Goal: Find contact information: Find contact information

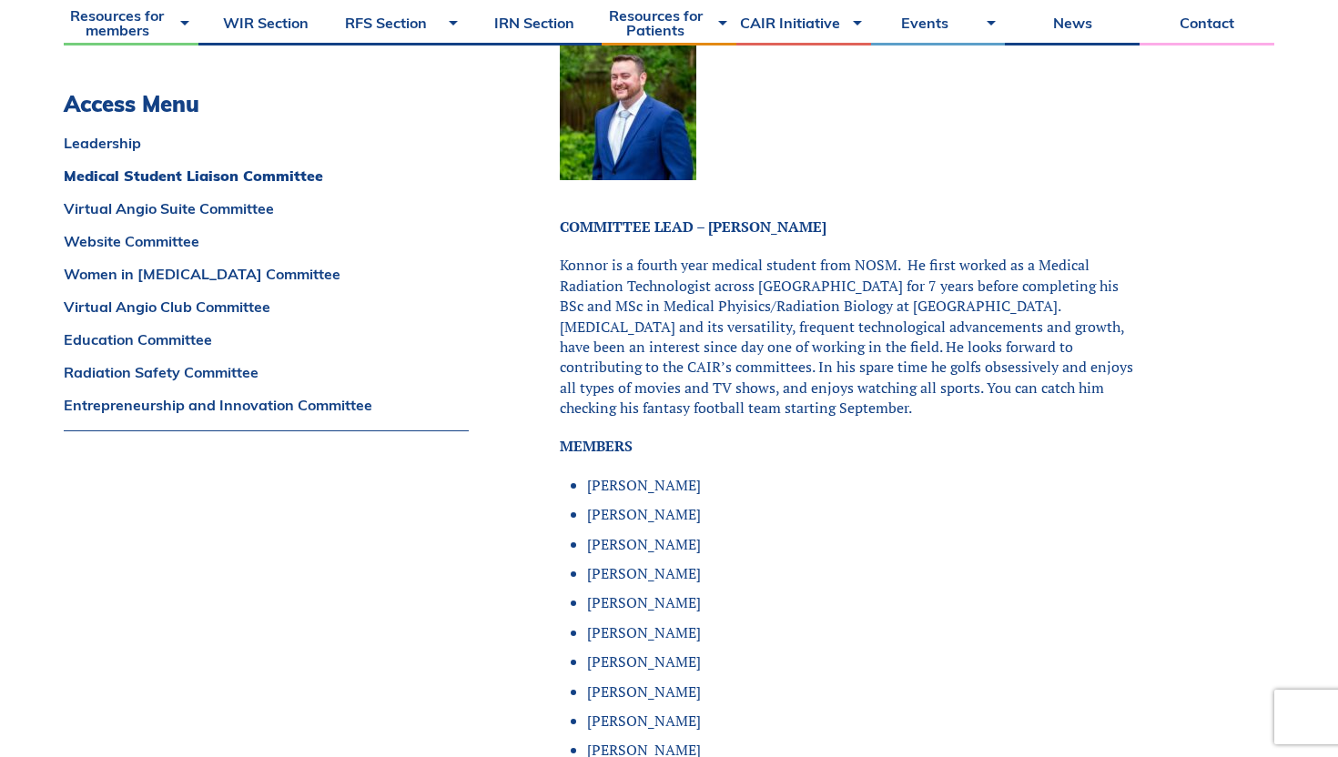
scroll to position [1657, 0]
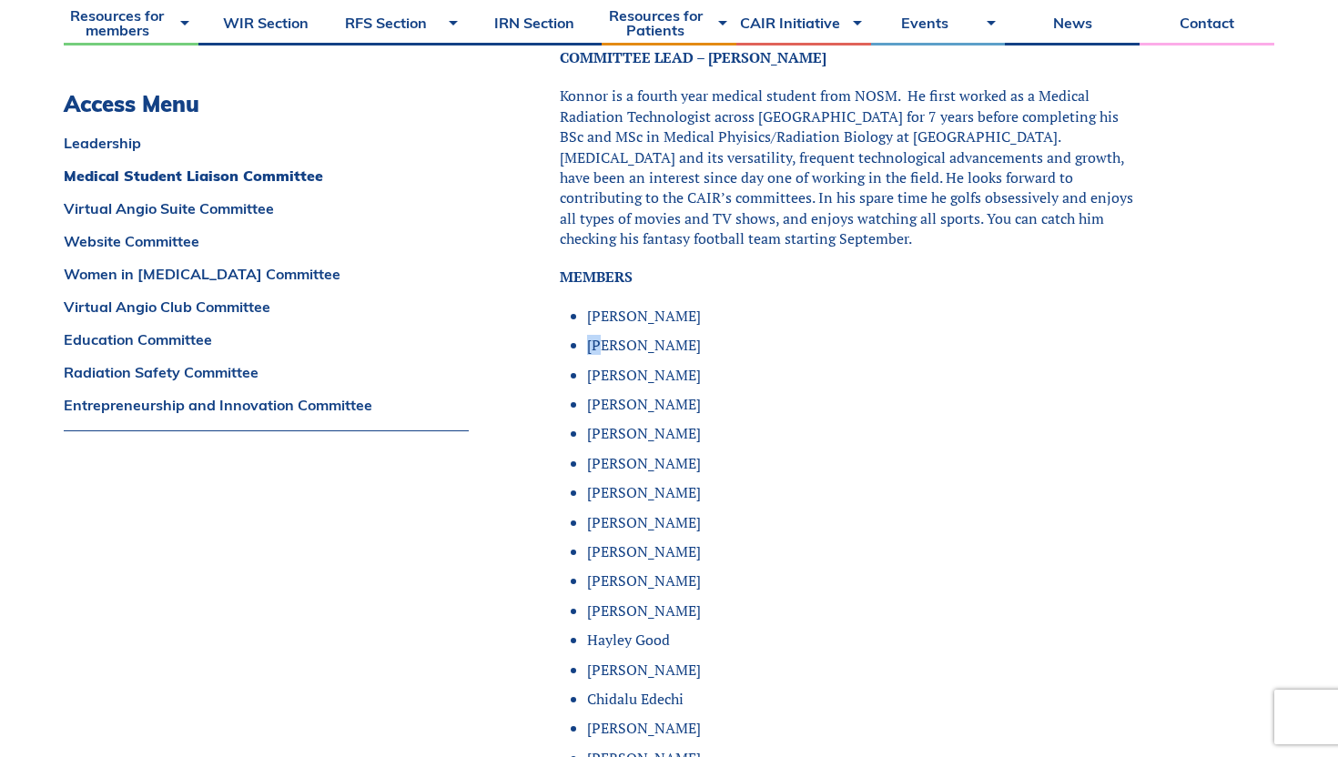
drag, startPoint x: 647, startPoint y: 302, endPoint x: 606, endPoint y: 304, distance: 41.0
click at [605, 335] on li "[PERSON_NAME]" at bounding box center [862, 345] width 551 height 20
drag, startPoint x: 683, startPoint y: 360, endPoint x: 672, endPoint y: 360, distance: 11.8
click at [672, 394] on li "[PERSON_NAME]" at bounding box center [862, 404] width 551 height 20
copy li "[PERSON_NAME]"
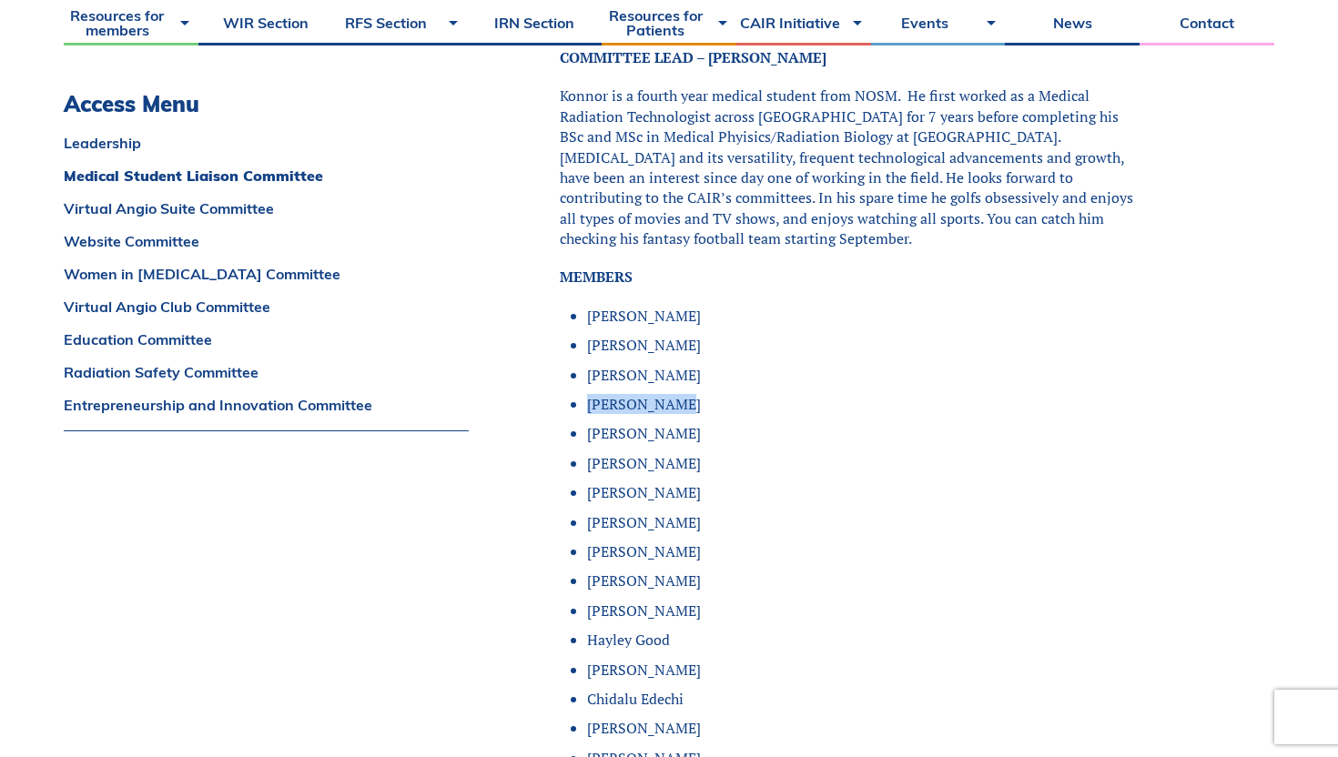
drag, startPoint x: 693, startPoint y: 395, endPoint x: 586, endPoint y: 397, distance: 106.5
click at [587, 423] on li "[PERSON_NAME]" at bounding box center [862, 433] width 551 height 20
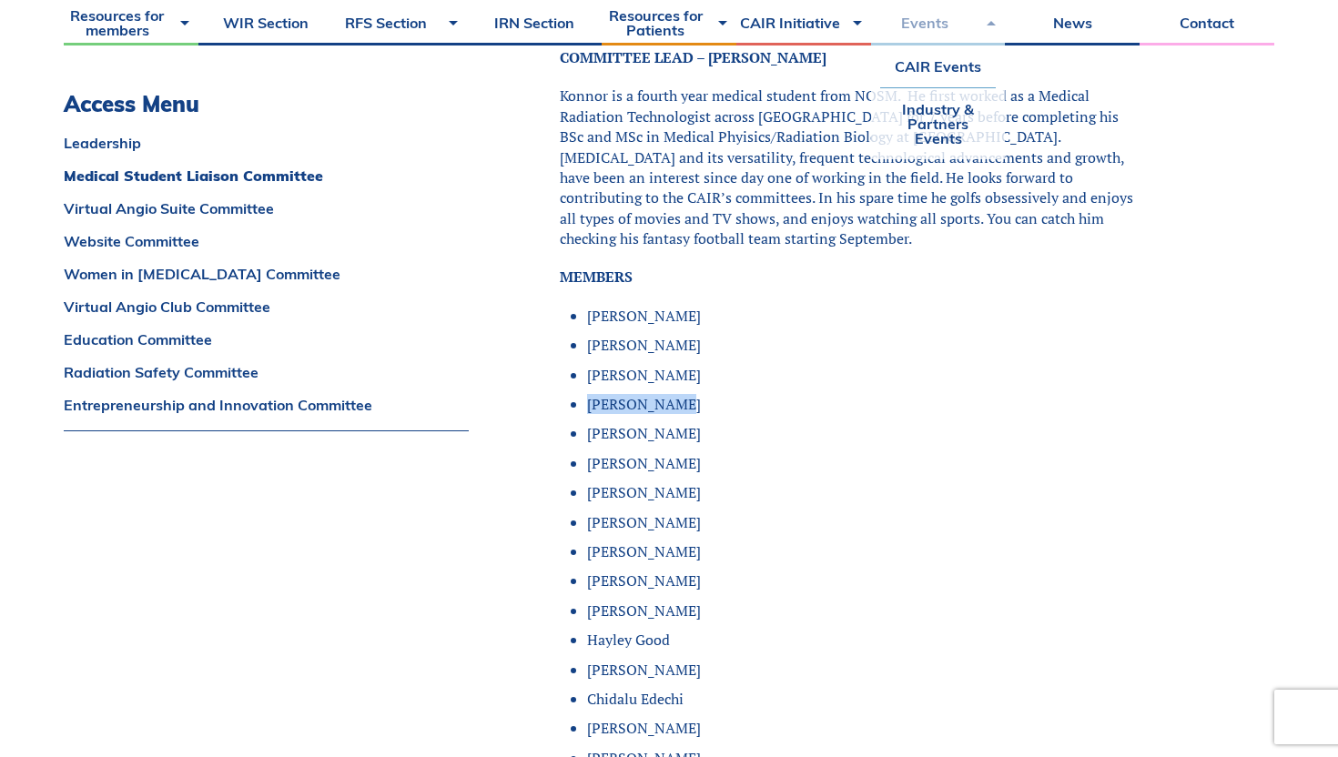
copy li "[PERSON_NAME]"
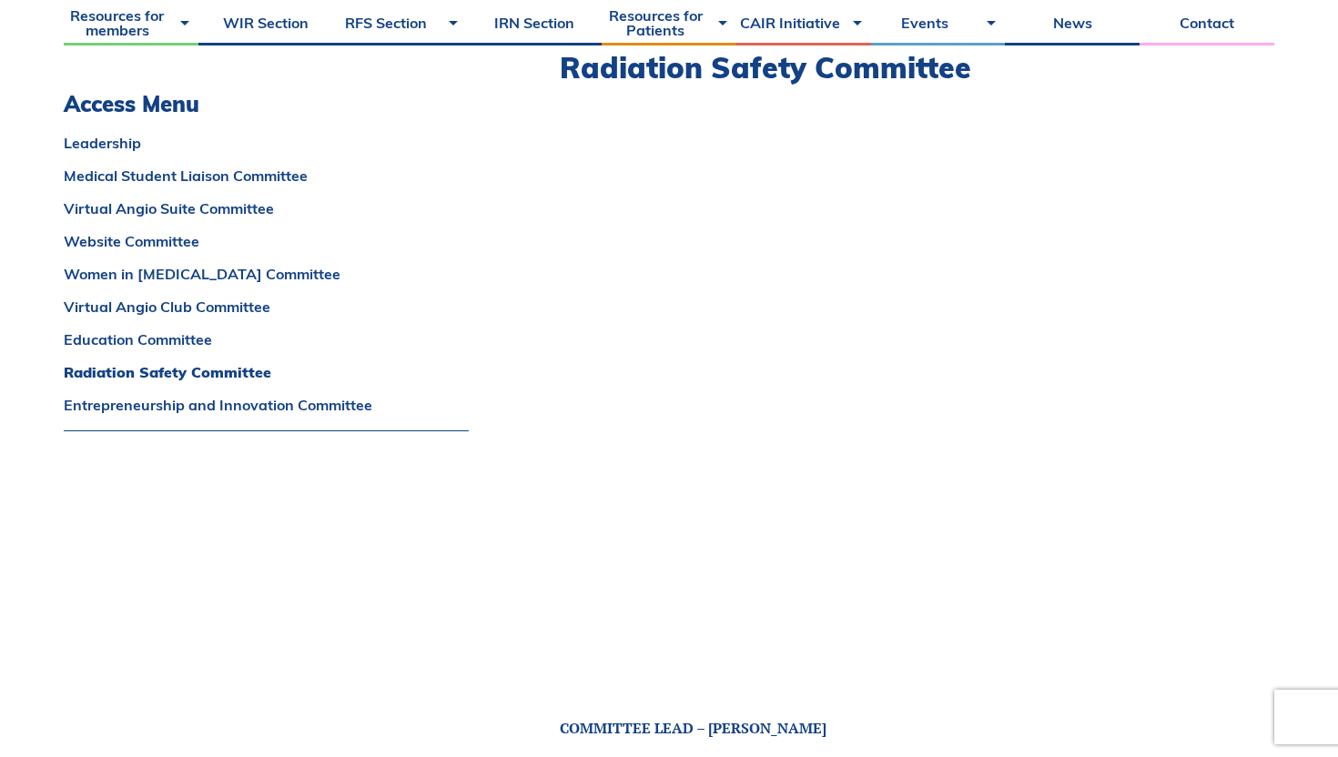
scroll to position [12451, 0]
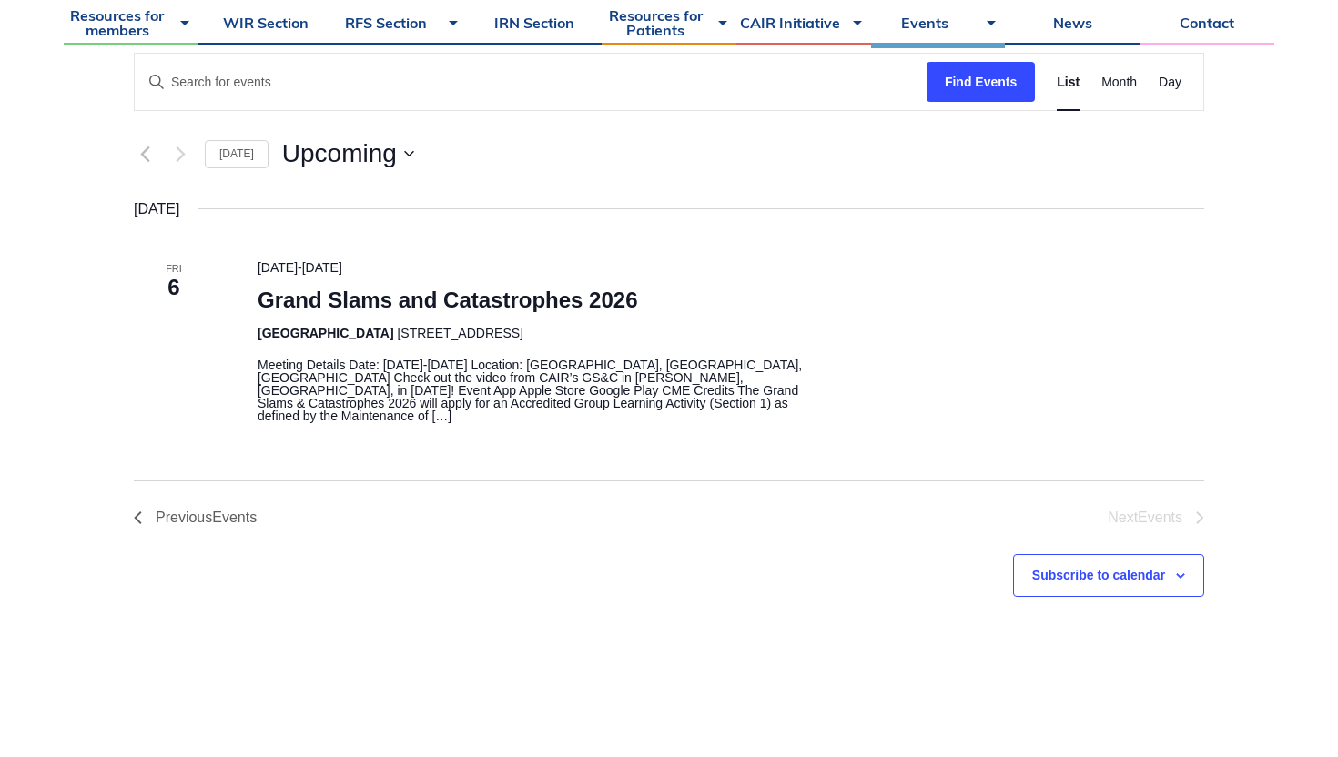
scroll to position [337, 0]
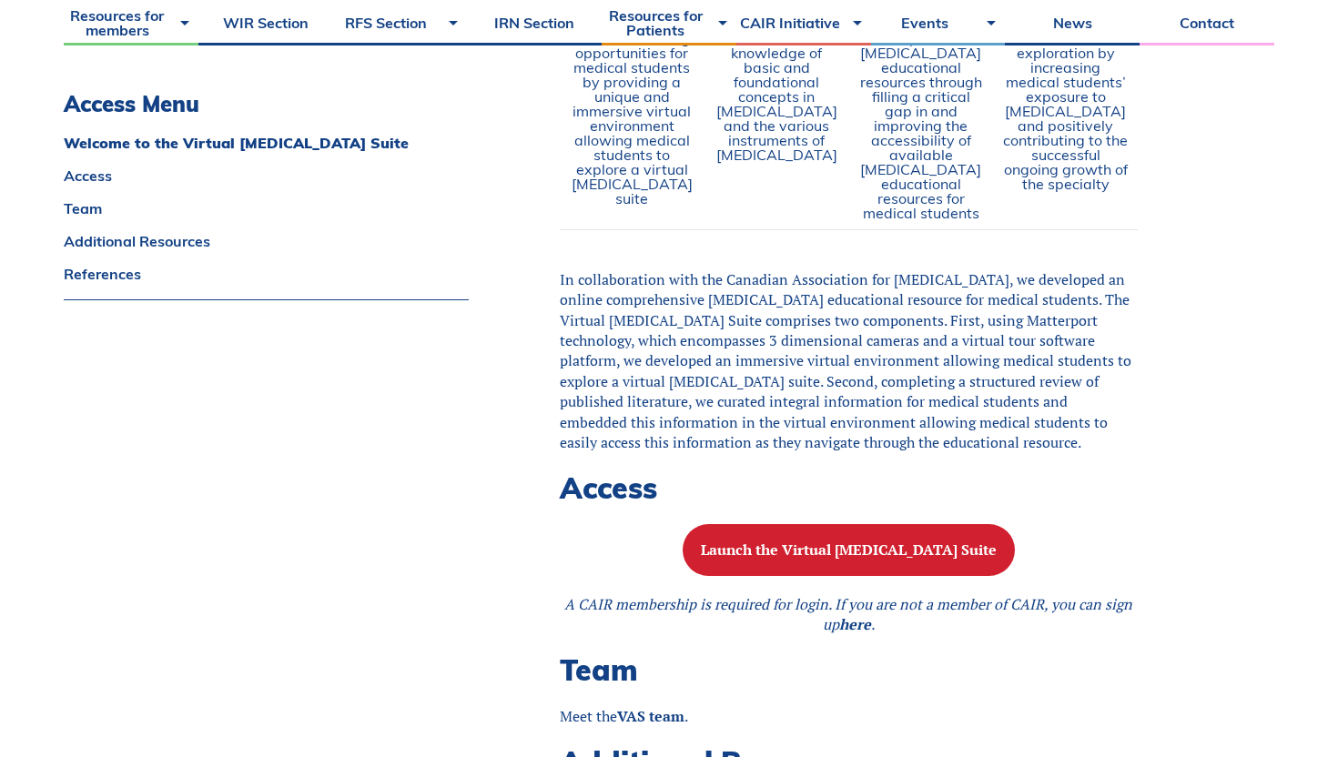
scroll to position [1268, 0]
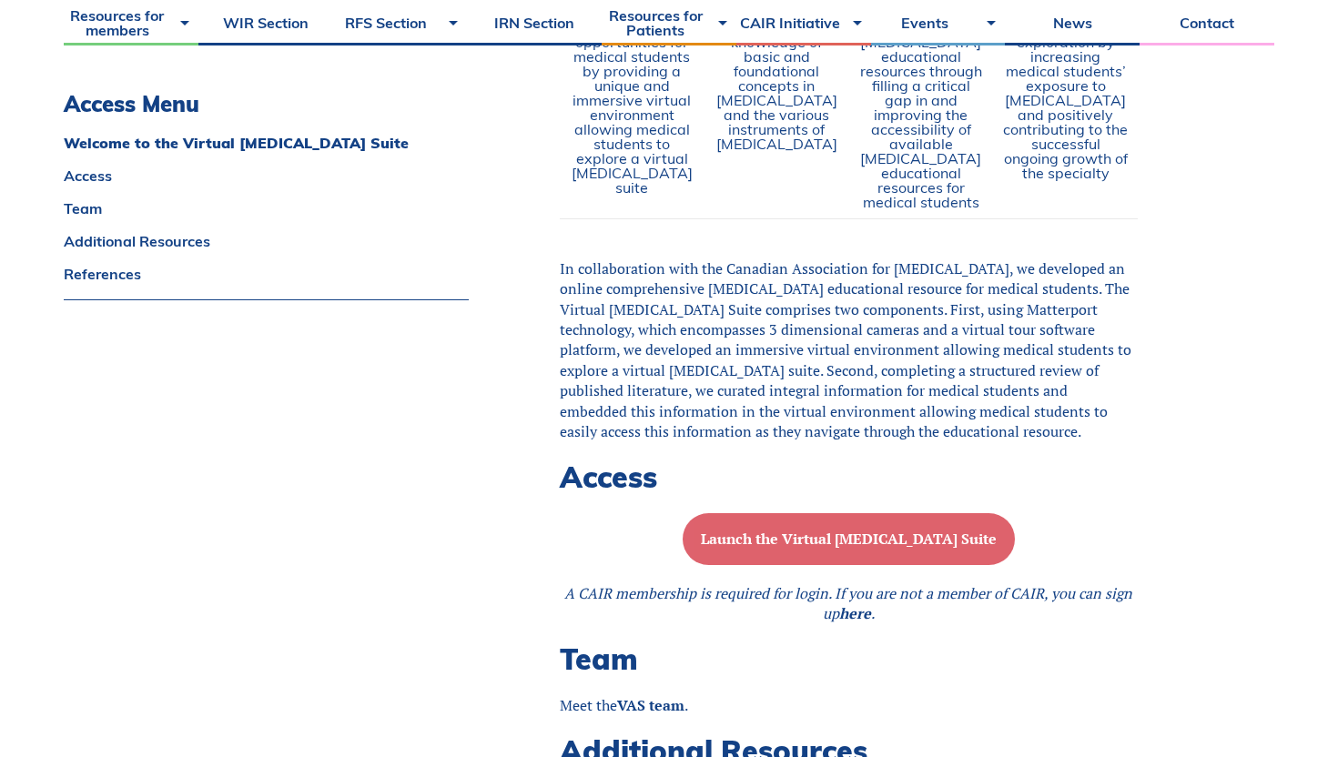
click at [810, 539] on b "Launch the Virtual Angiography Suite" at bounding box center [849, 539] width 296 height 20
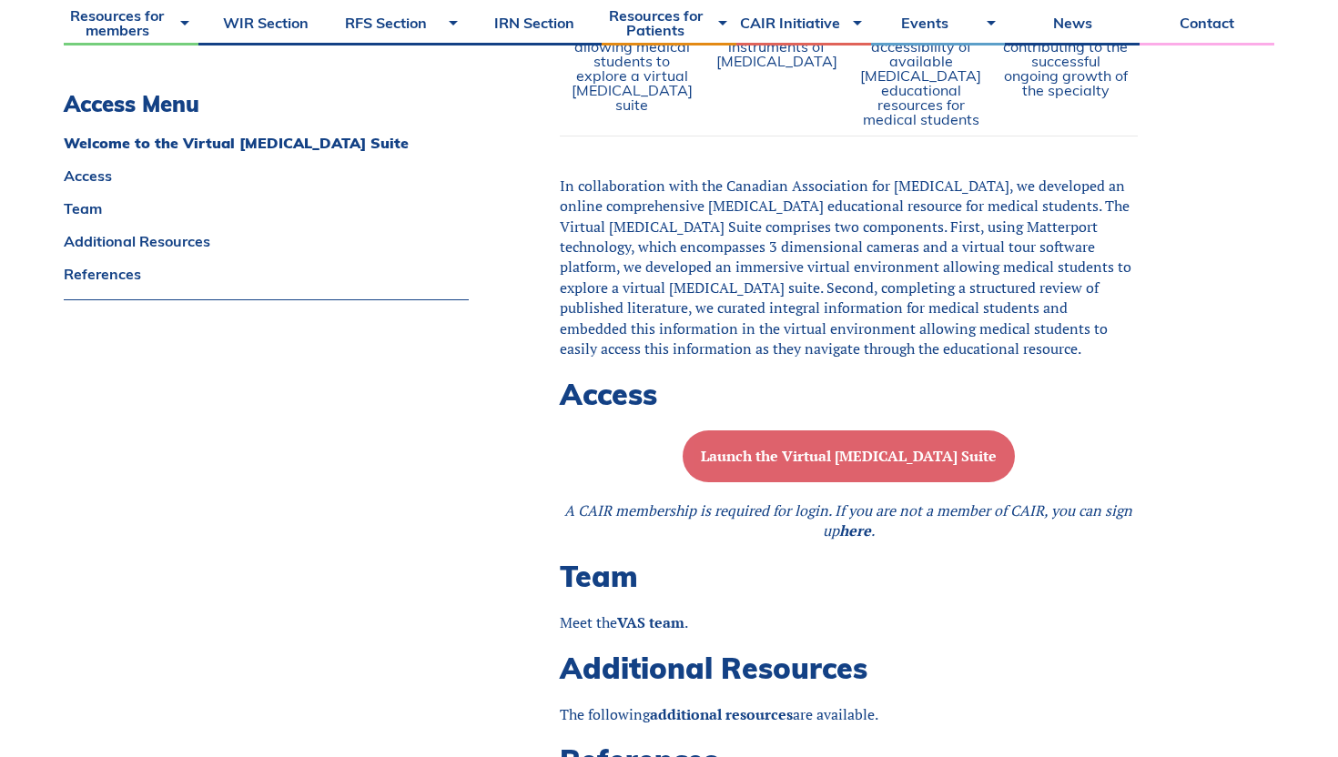
scroll to position [1468, 0]
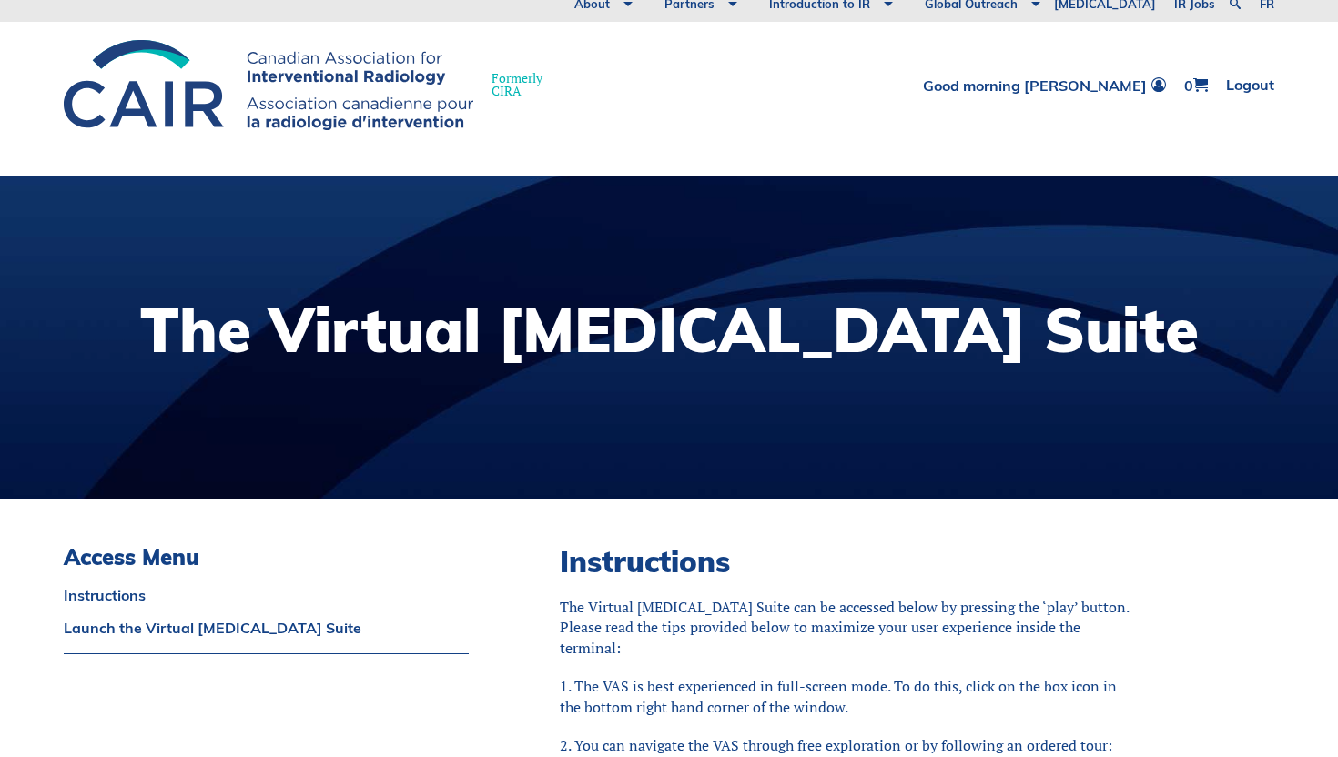
scroll to position [597, 0]
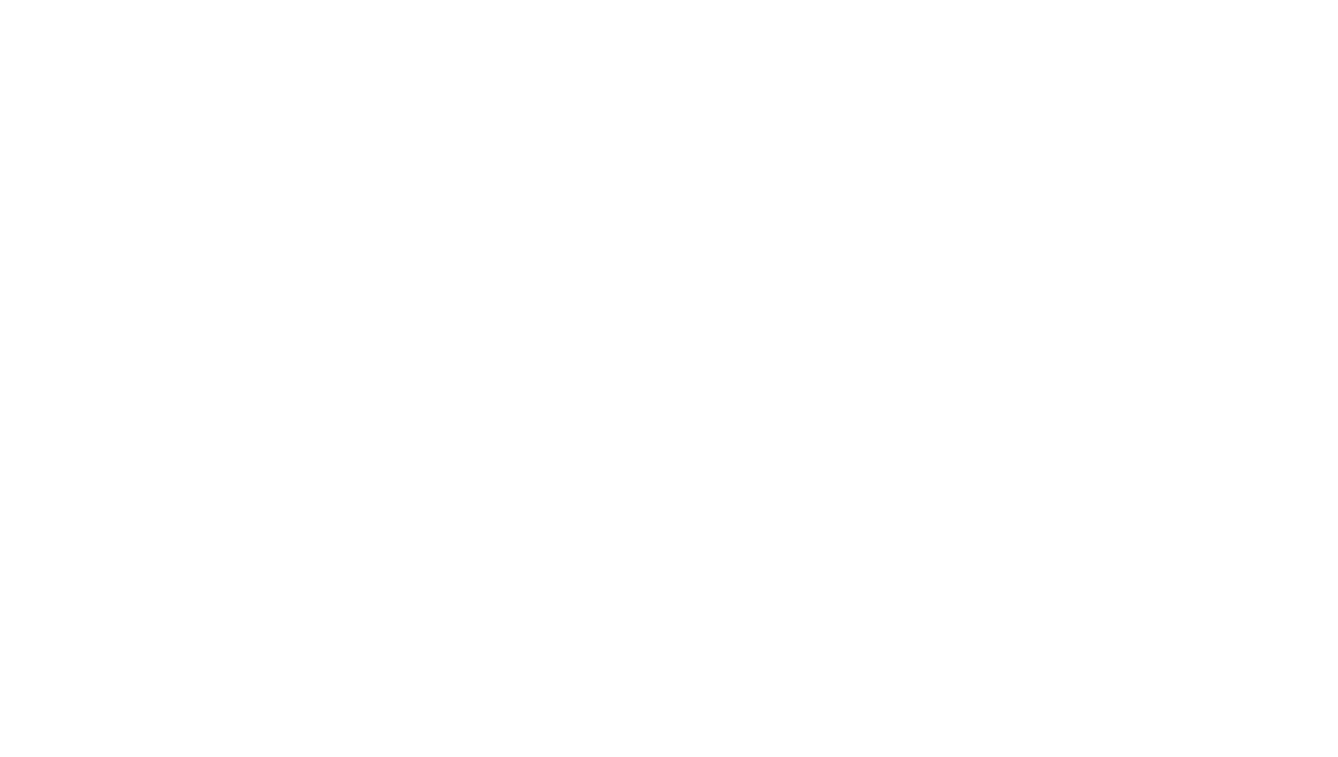
scroll to position [1516, 0]
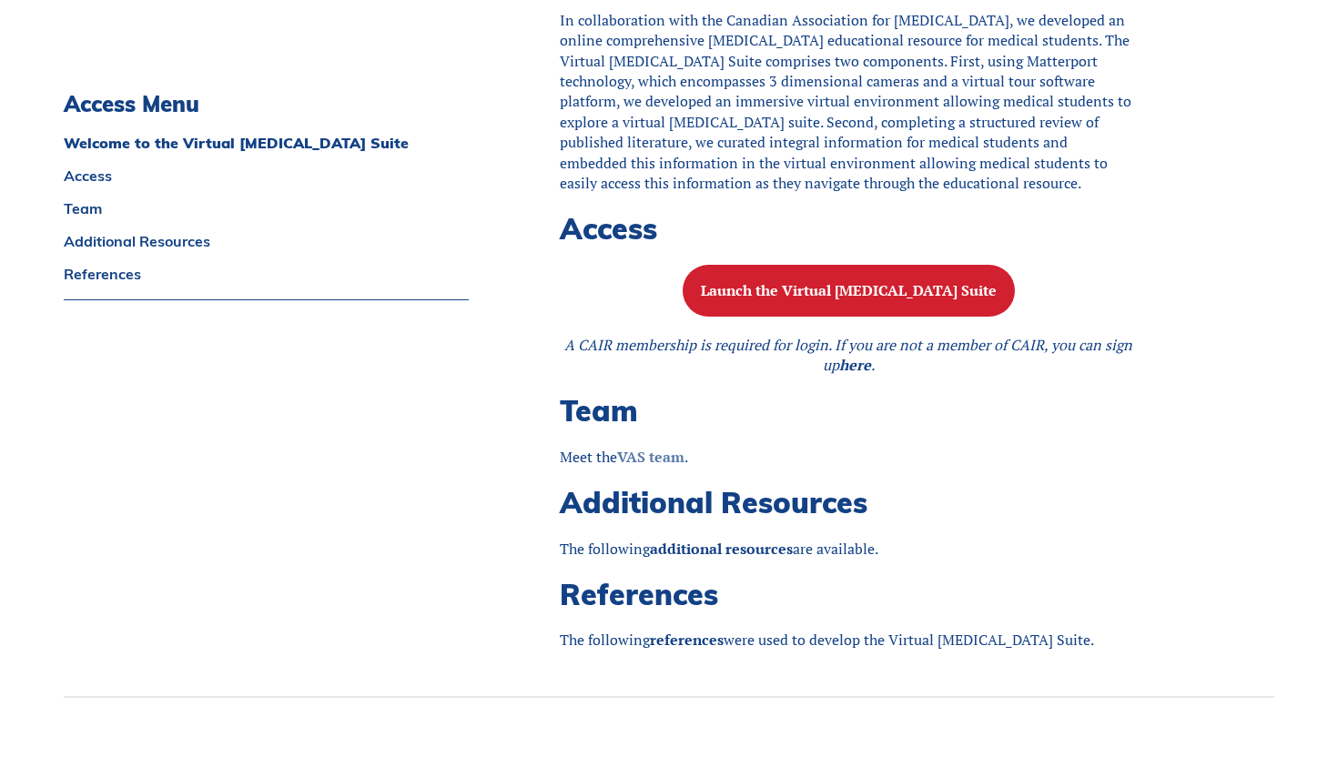
click at [653, 467] on strong "VAS team" at bounding box center [650, 457] width 67 height 20
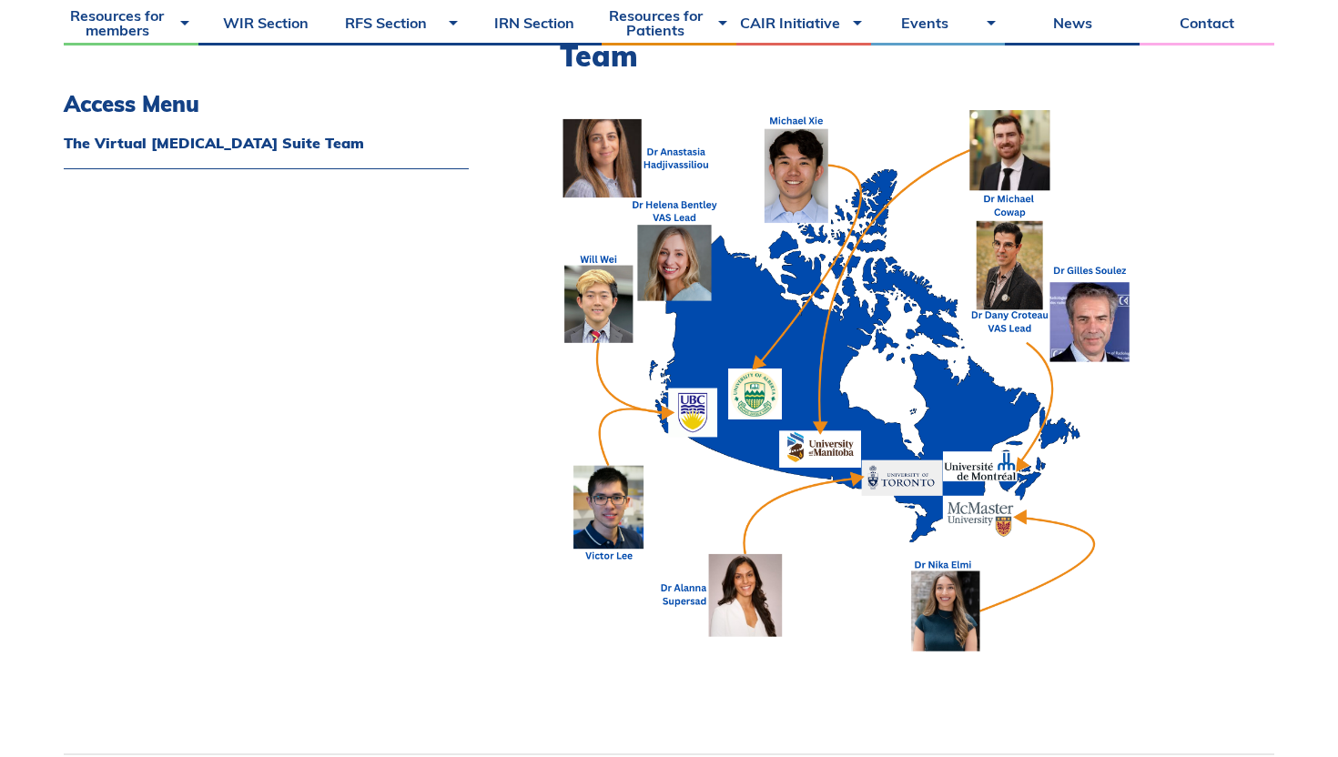
scroll to position [602, 0]
